Goal: Task Accomplishment & Management: Manage account settings

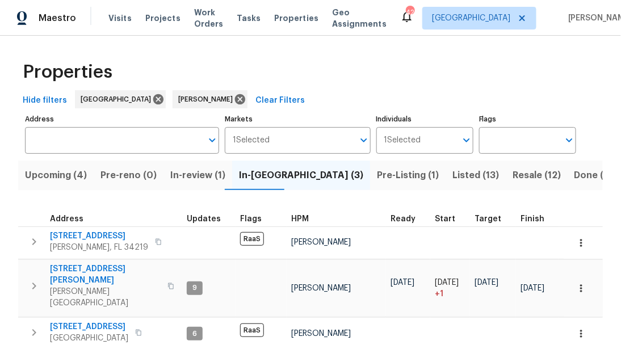
scroll to position [54, 0]
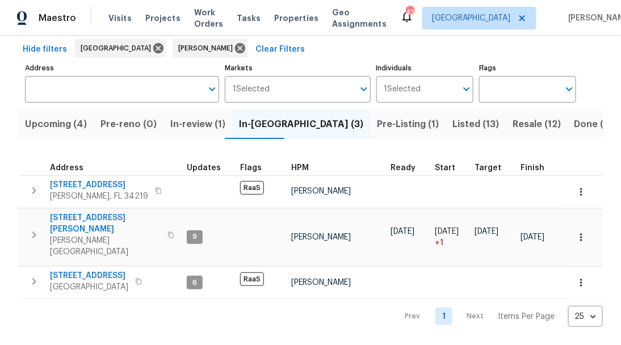
click at [452, 119] on span "Listed (13)" at bounding box center [475, 124] width 47 height 16
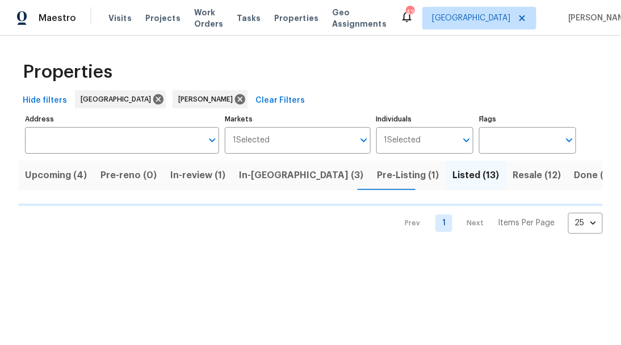
click at [377, 173] on span "Pre-Listing (1)" at bounding box center [408, 175] width 62 height 16
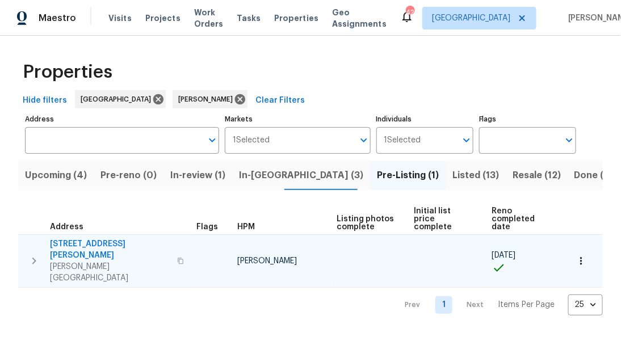
click at [94, 240] on span "[STREET_ADDRESS][PERSON_NAME]" at bounding box center [110, 249] width 120 height 23
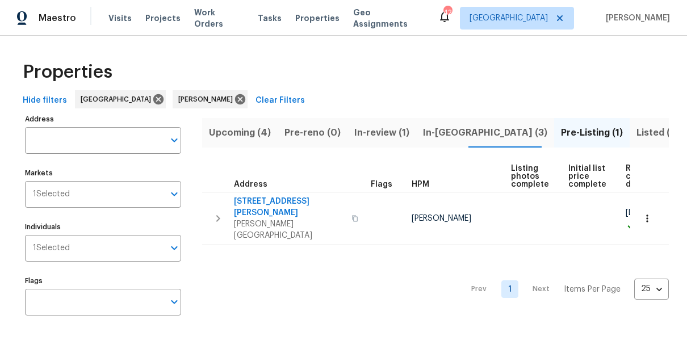
click at [423, 132] on span "In-reno (3)" at bounding box center [485, 133] width 124 height 16
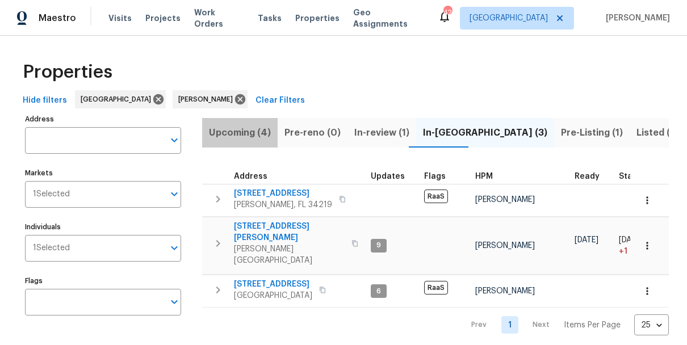
click at [247, 132] on span "Upcoming (4)" at bounding box center [240, 133] width 62 height 16
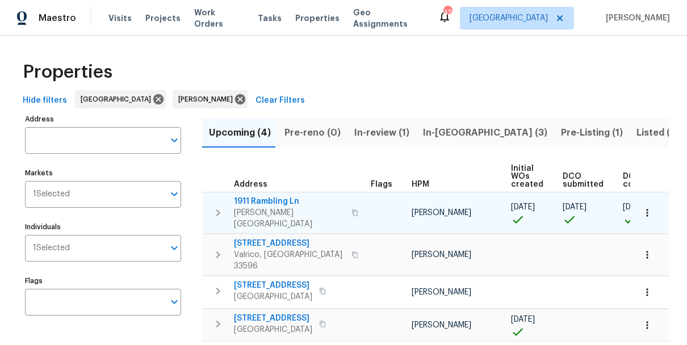
click at [275, 203] on span "1911 Rambling Ln" at bounding box center [289, 201] width 111 height 11
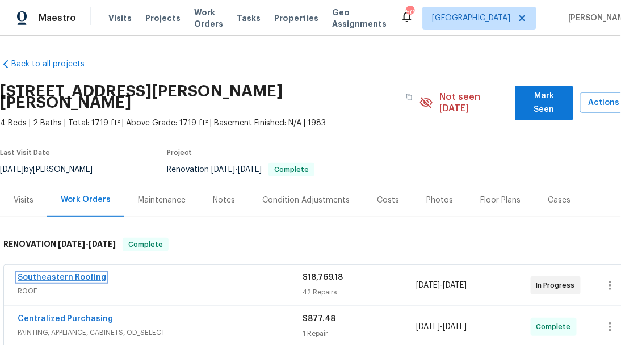
click at [82, 274] on link "Southeastern Roofing" at bounding box center [62, 278] width 89 height 8
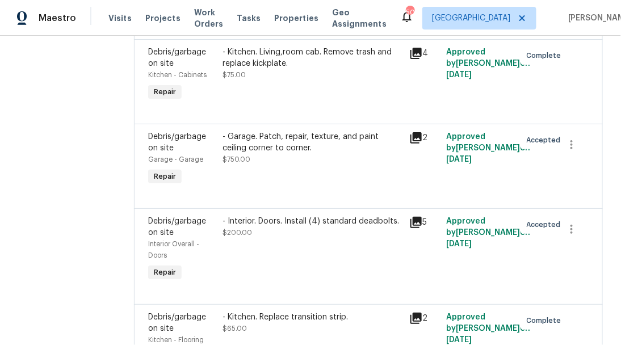
scroll to position [3553, 0]
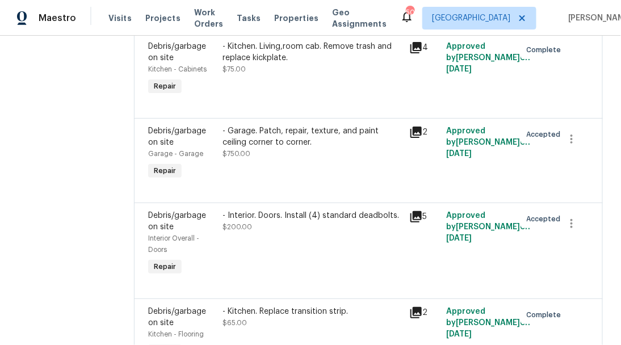
click at [311, 207] on div "- Interior. Doors. Install (4) standard deadbolts. $200.00" at bounding box center [312, 244] width 186 height 75
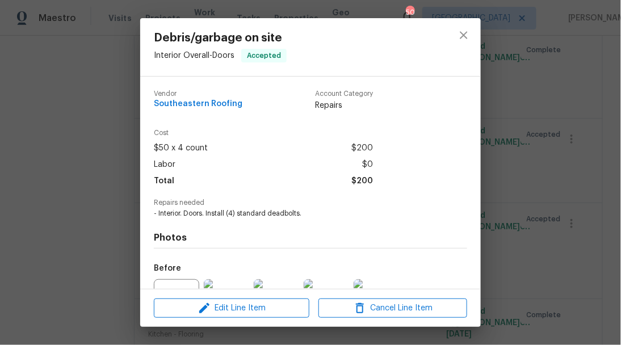
scroll to position [121, 0]
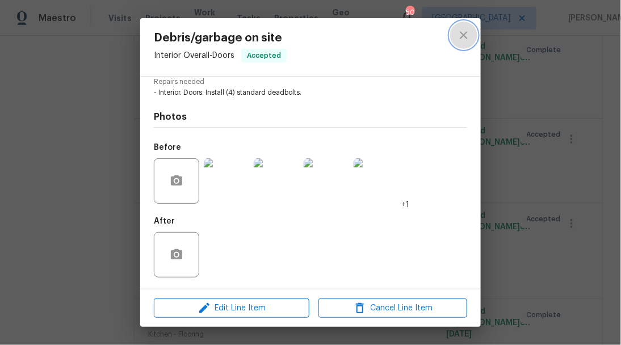
click at [460, 40] on icon "close" at bounding box center [464, 35] width 14 height 14
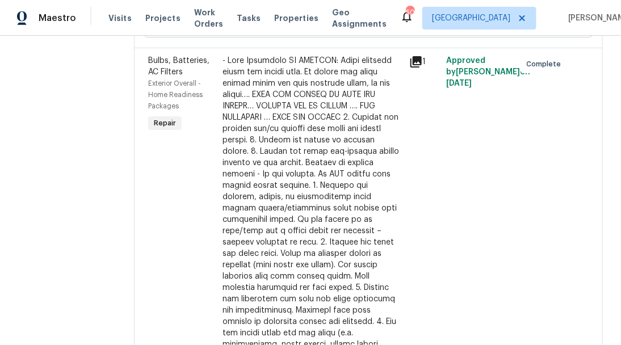
scroll to position [0, 0]
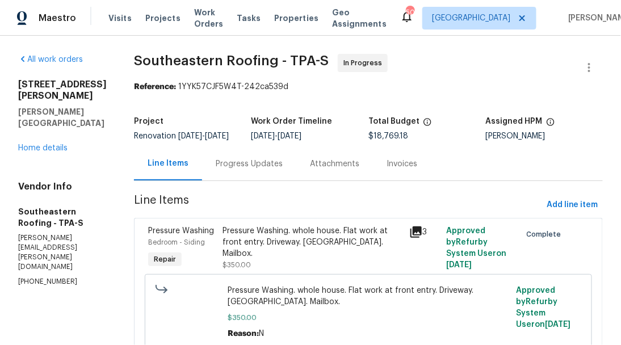
click at [221, 170] on div "Progress Updates" at bounding box center [249, 163] width 67 height 11
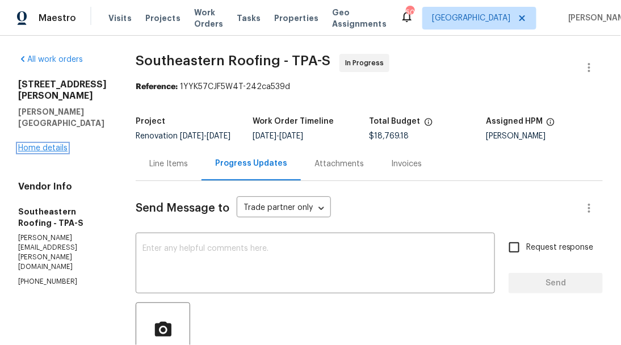
click at [57, 144] on link "Home details" at bounding box center [42, 148] width 49 height 8
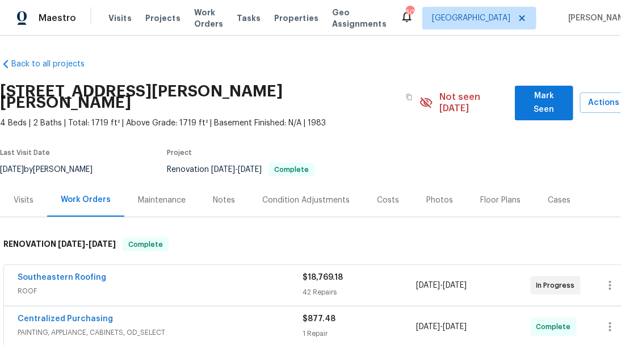
click at [434, 183] on div "Photos" at bounding box center [440, 199] width 54 height 33
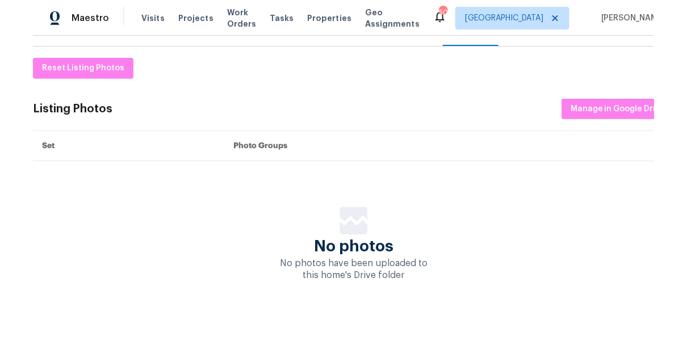
scroll to position [148, 0]
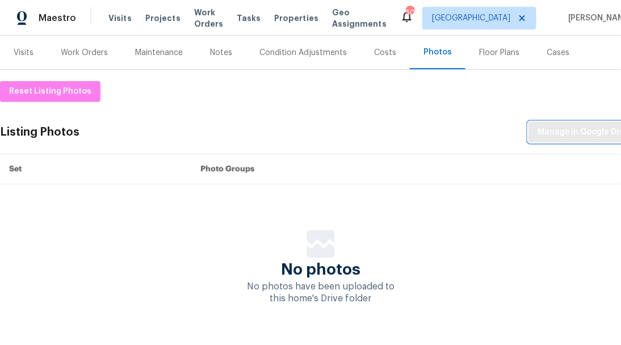
click at [604, 129] on button "Manage in Google Drive" at bounding box center [584, 132] width 113 height 21
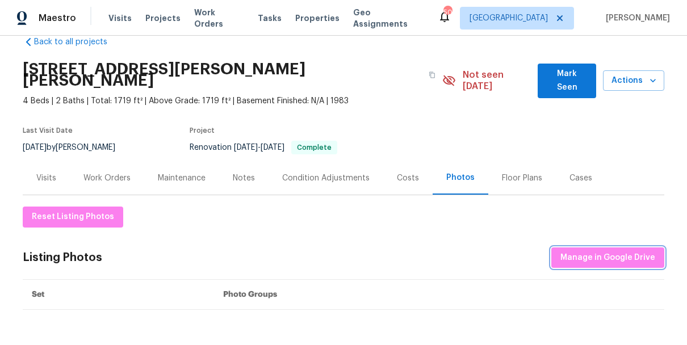
scroll to position [0, 0]
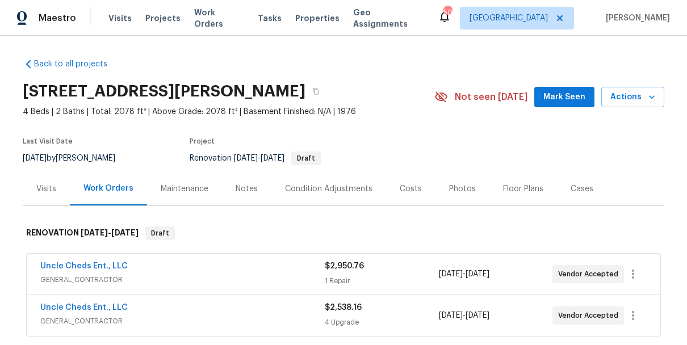
click at [244, 187] on div "Notes" at bounding box center [247, 188] width 22 height 11
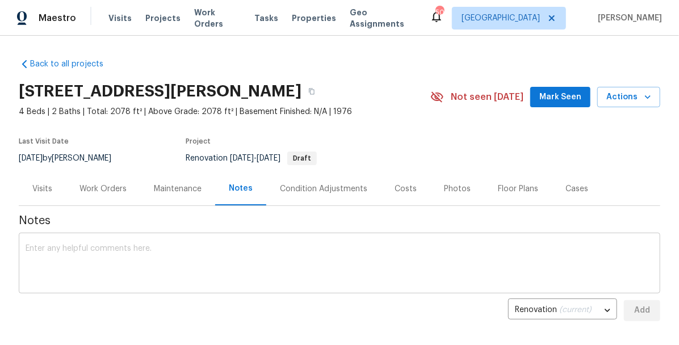
click at [190, 251] on textarea at bounding box center [340, 265] width 628 height 40
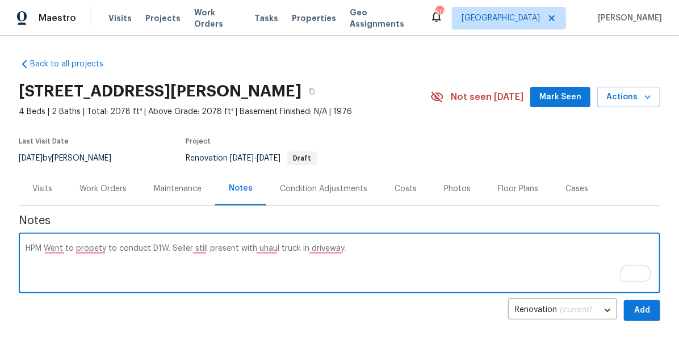
type textarea "HPM Went to propety to conduct D1W. Seller still present with uhaul truck in dr…"
click at [641, 307] on span "Add" at bounding box center [642, 311] width 18 height 14
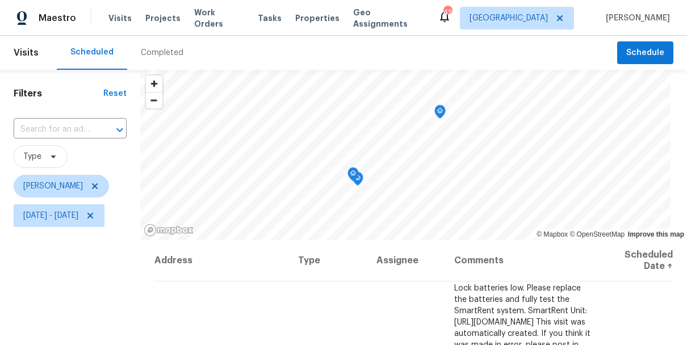
scroll to position [83, 0]
